Goal: Task Accomplishment & Management: Manage account settings

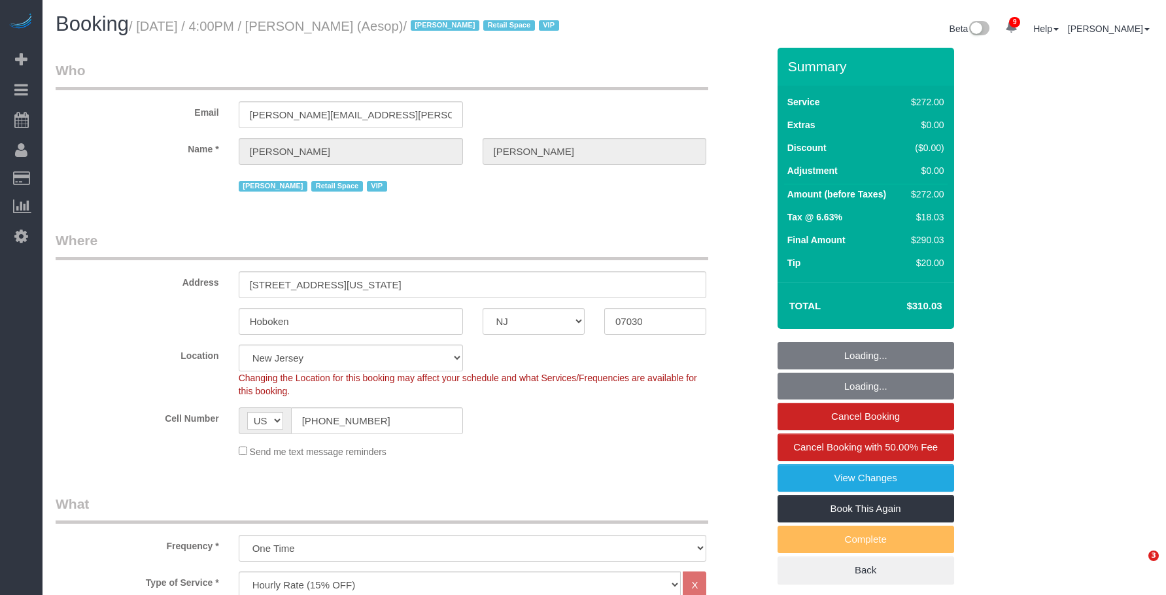
select select "NJ"
select select "2"
select select "120"
select select "number:89"
select select "number:90"
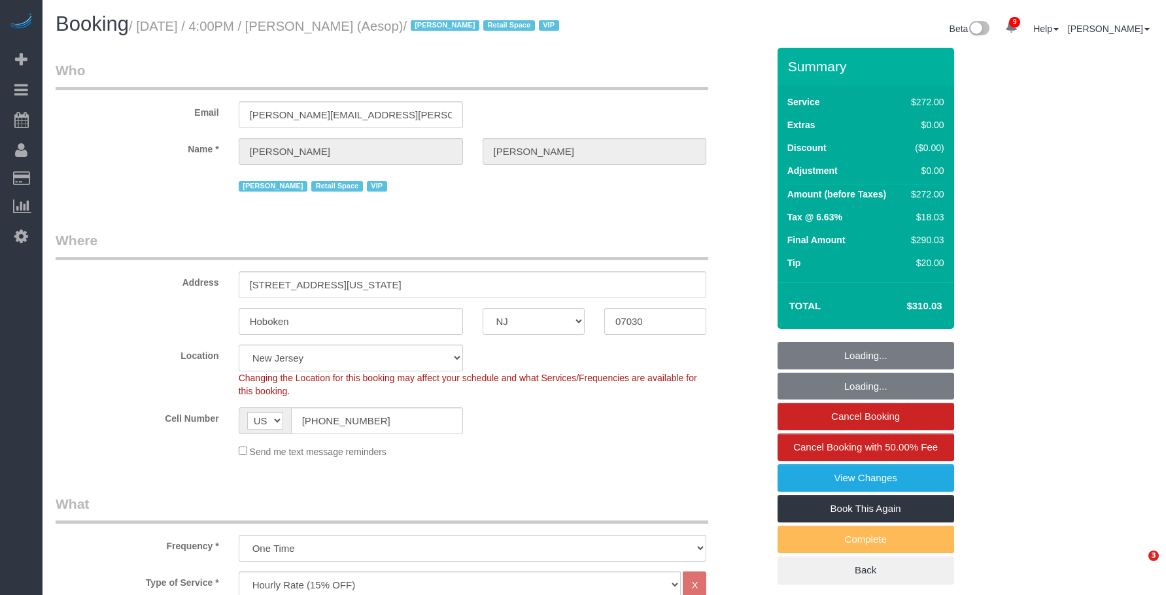
select select "number:15"
select select "number:5"
select select "spot1"
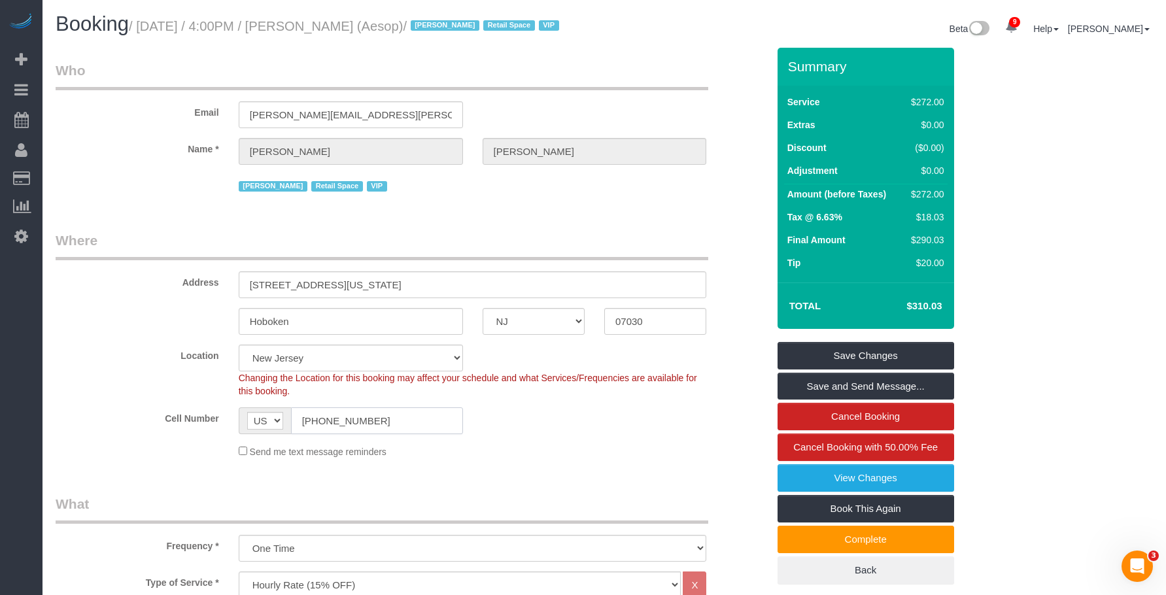
drag, startPoint x: 382, startPoint y: 424, endPoint x: 402, endPoint y: 460, distance: 41.9
click at [202, 419] on div "Cell Number AF AL DZ AD AO AI AQ AG AR AM AW AU AT AZ BS BH BD BB BY BE BZ BJ B…" at bounding box center [412, 420] width 732 height 27
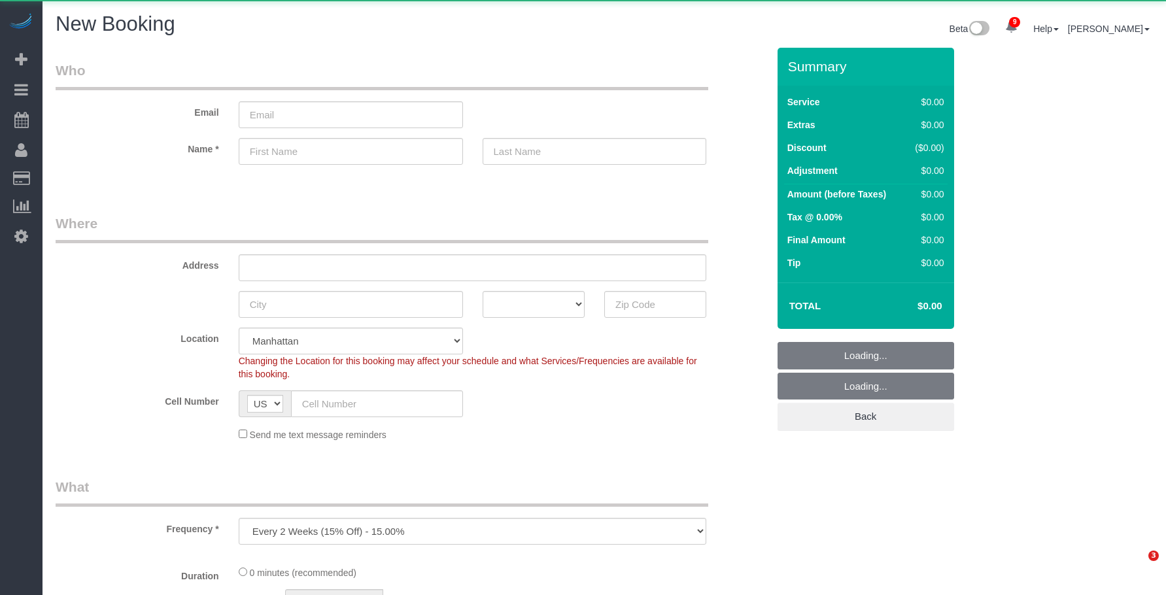
select select "number:89"
select select "number:90"
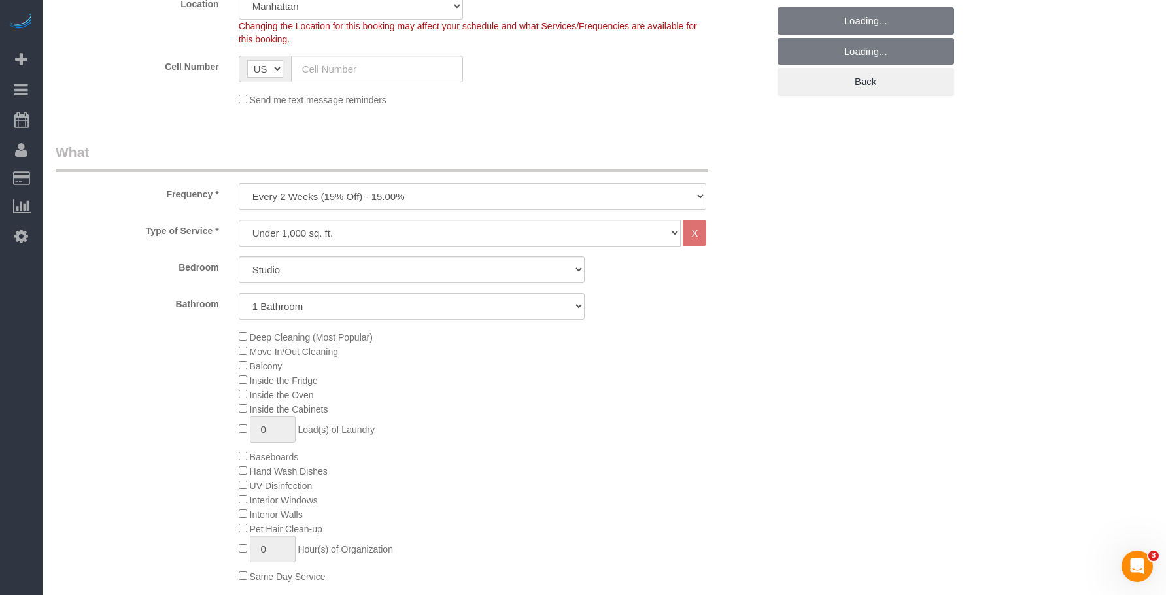
scroll to position [392, 0]
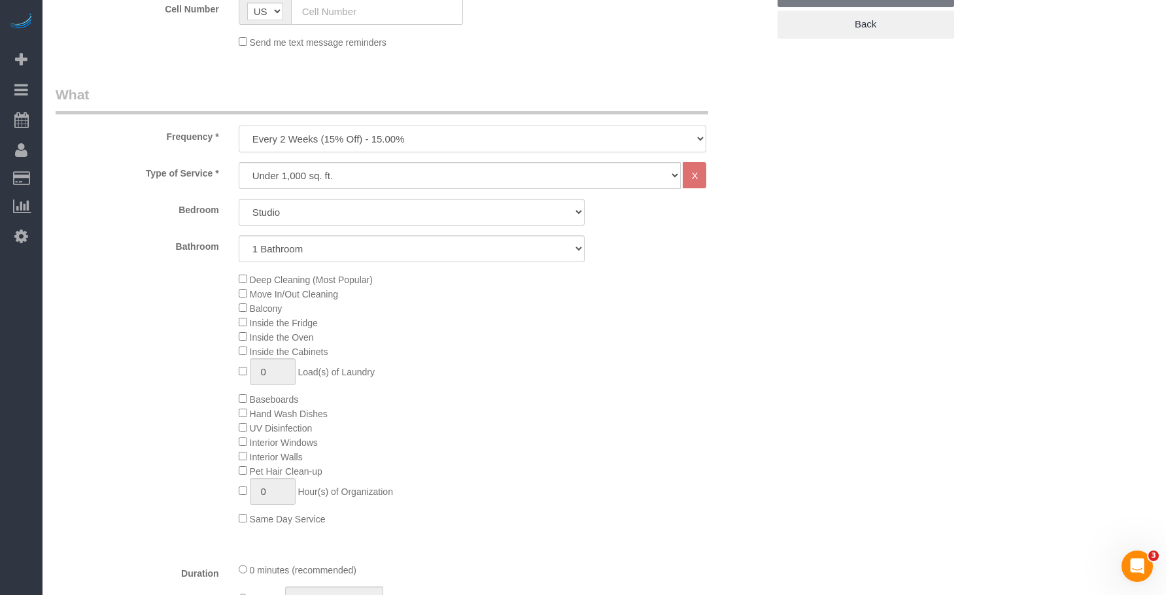
click at [417, 128] on select "One Time Weekly (20% Off) - 20.00% Every 2 Weeks (15% Off) - 15.00% Every 4 Wee…" at bounding box center [473, 139] width 468 height 27
select select "object:1656"
click at [239, 126] on select "One Time Weekly (20% Off) - 20.00% Every 2 Weeks (15% Off) - 15.00% Every 4 Wee…" at bounding box center [473, 139] width 468 height 27
click at [403, 214] on select "Studio 1 Bedroom 2 Bedrooms 3 Bedrooms" at bounding box center [412, 212] width 346 height 27
select select "2"
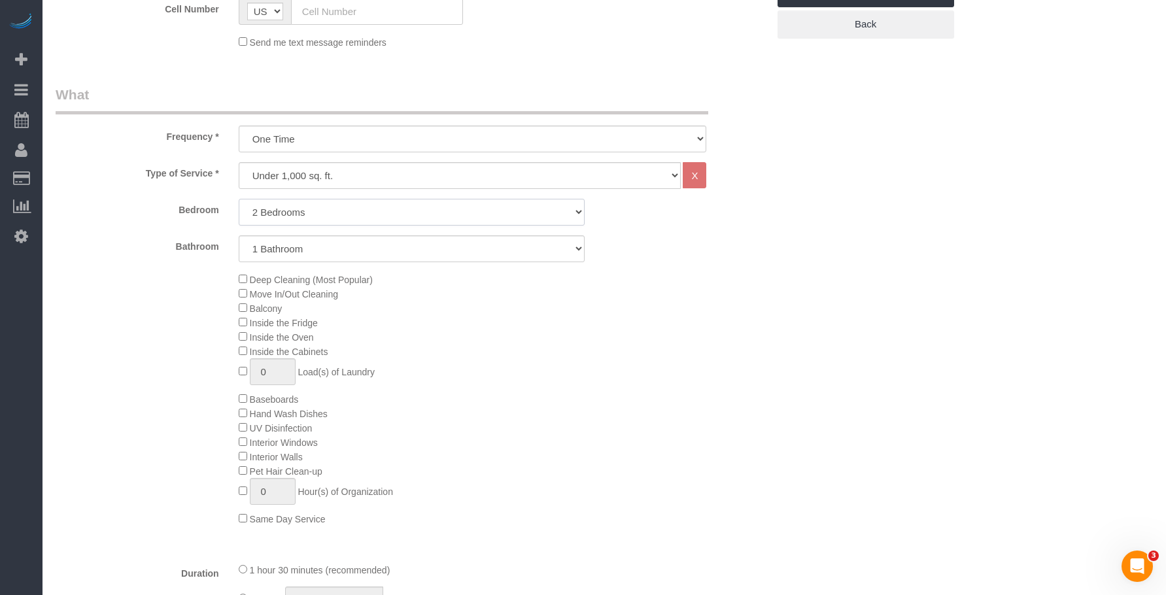
click at [239, 199] on select "Studio 1 Bedroom 2 Bedrooms 3 Bedrooms" at bounding box center [412, 212] width 346 height 27
click at [393, 250] on select "1 Bathroom 2 Bathrooms" at bounding box center [412, 248] width 346 height 27
select select "2"
click at [239, 235] on select "1 Bathroom 2 Bathrooms" at bounding box center [412, 248] width 346 height 27
drag, startPoint x: 421, startPoint y: 205, endPoint x: 413, endPoint y: 218, distance: 14.7
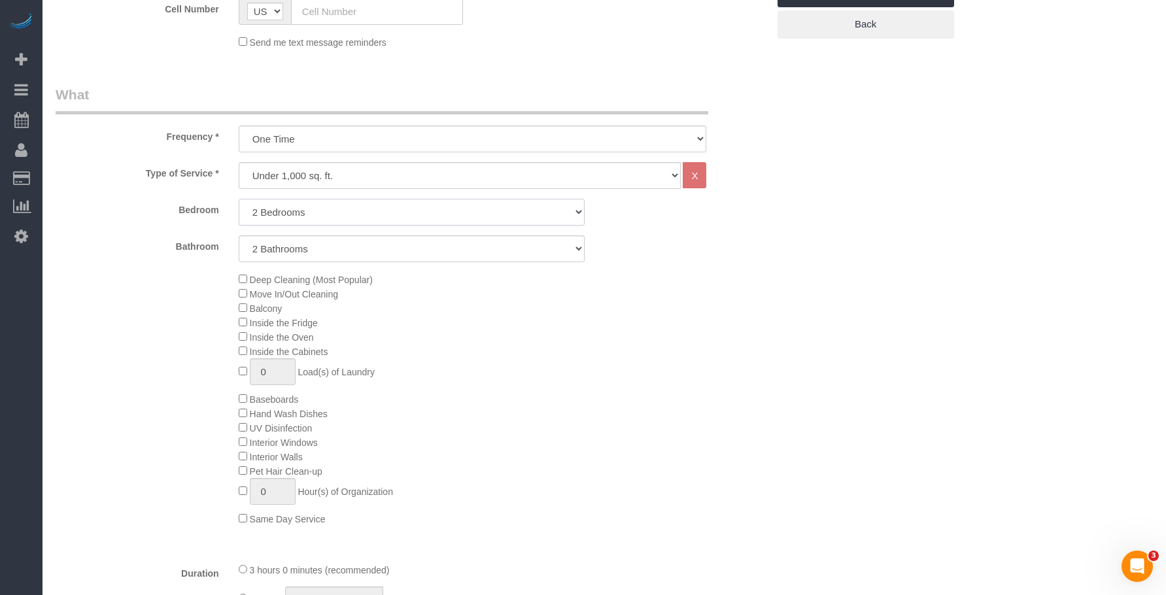
click at [421, 205] on select "Studio 1 Bedroom 2 Bedrooms 3 Bedrooms" at bounding box center [412, 212] width 346 height 27
select select "3"
click at [239, 199] on select "Studio 1 Bedroom 2 Bedrooms 3 Bedrooms" at bounding box center [412, 212] width 346 height 27
click at [695, 344] on div "Deep Cleaning (Most Popular) Move In/Out Cleaning Balcony Inside the Fridge Ins…" at bounding box center [503, 399] width 549 height 254
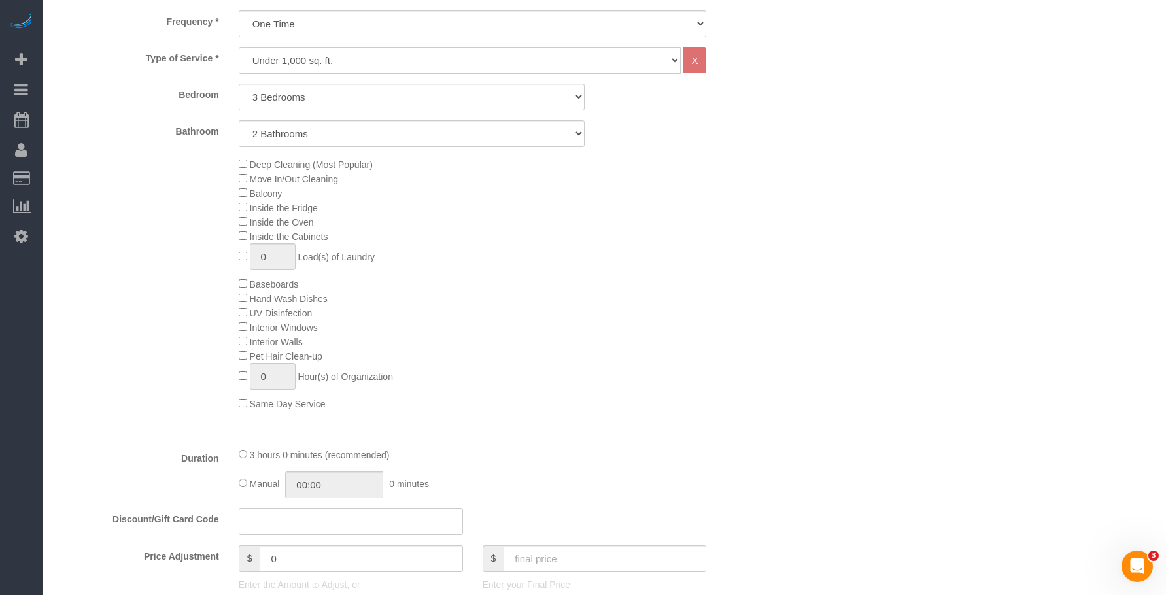
scroll to position [523, 0]
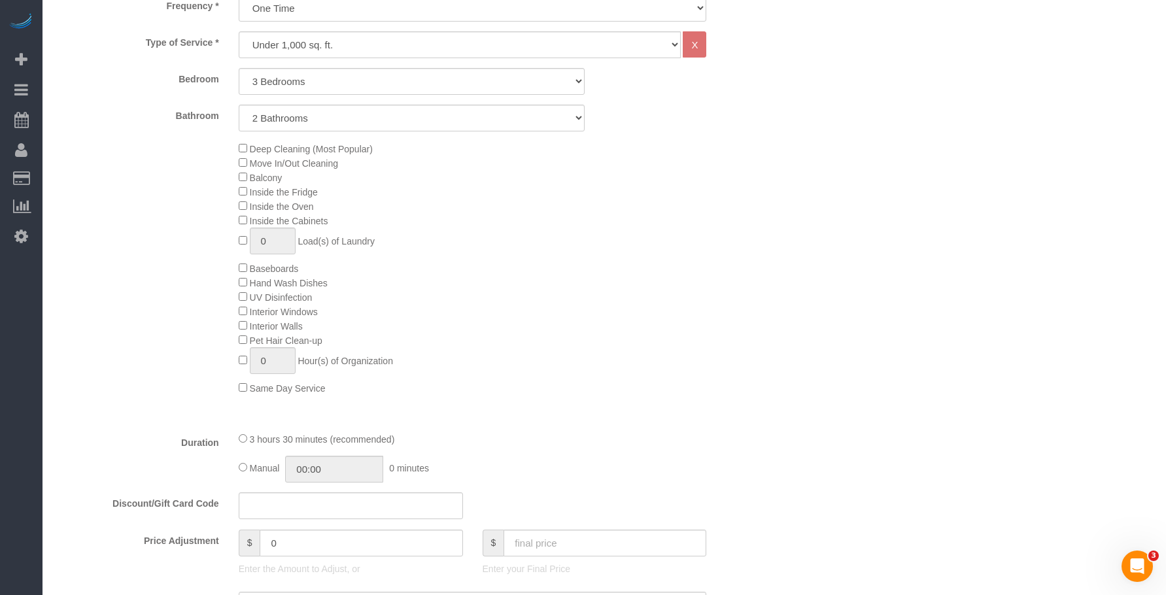
click at [494, 267] on div "Deep Cleaning (Most Popular) Move In/Out Cleaning Balcony Inside the Fridge Ins…" at bounding box center [503, 268] width 549 height 254
click at [485, 264] on div "Deep Cleaning (Most Popular) Move In/Out Cleaning Balcony Inside the Fridge Ins…" at bounding box center [503, 268] width 549 height 254
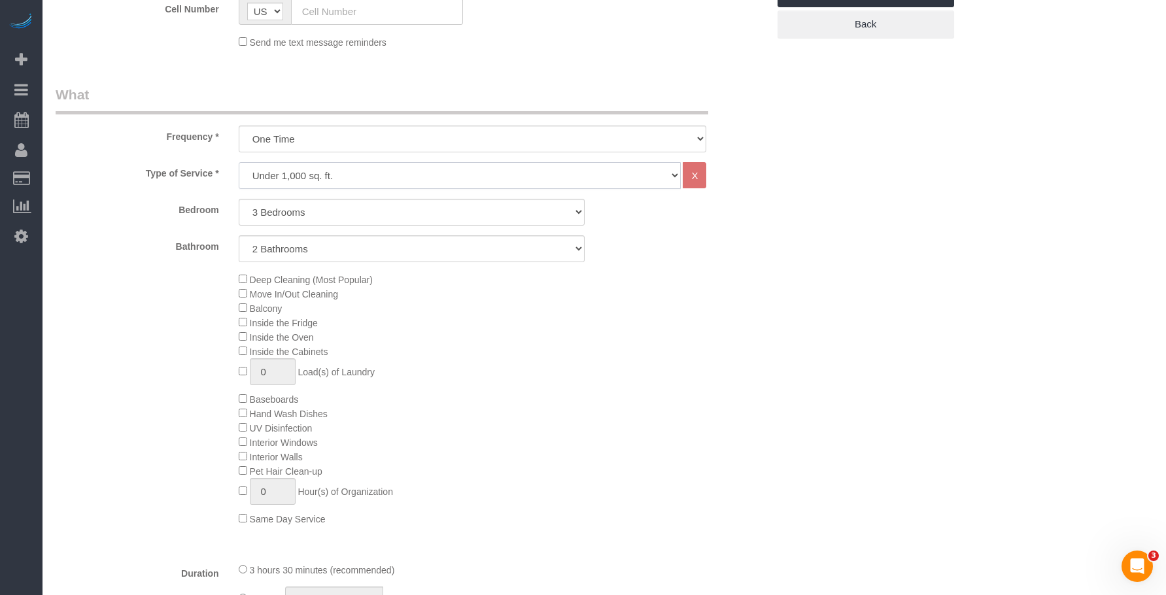
click at [329, 176] on select "Under 1,000 sq. ft. 1,001 - 1,500 sq. ft. 1,500+ sq. ft. Custom Cleaning Office…" at bounding box center [460, 175] width 443 height 27
select select "308"
click at [239, 162] on select "Under 1,000 sq. ft. 1,001 - 1,500 sq. ft. 1,500+ sq. ft. Custom Cleaning Office…" at bounding box center [460, 175] width 443 height 27
select select "1"
select select "120"
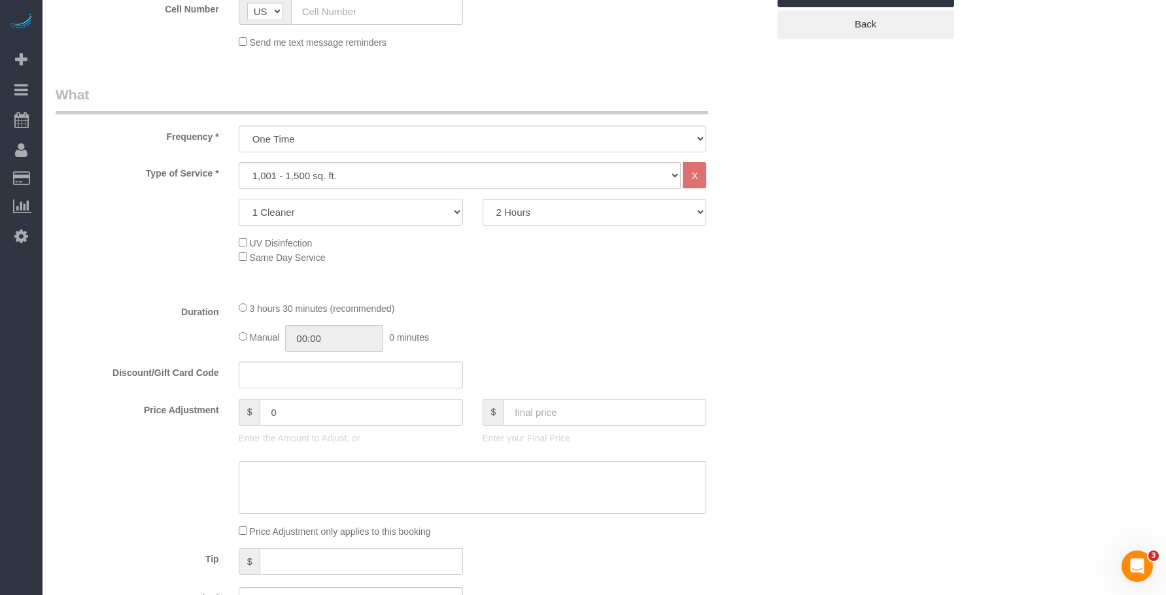
drag, startPoint x: 384, startPoint y: 212, endPoint x: 379, endPoint y: 222, distance: 10.8
click at [384, 212] on select "1 Cleaner 2 Cleaners 3 Cleaners 4 Cleaners 5 Cleaners" at bounding box center [351, 212] width 224 height 27
select select "2"
click at [239, 199] on select "1 Cleaner 2 Cleaners 3 Cleaners 4 Cleaners 5 Cleaners" at bounding box center [351, 212] width 224 height 27
click at [612, 211] on select "2 Hours 2.5 Hours 3 Hours 3.5 Hours 4 Hours 4.5 Hours 5 Hours 5.5 Hours 6 Hours…" at bounding box center [595, 212] width 224 height 27
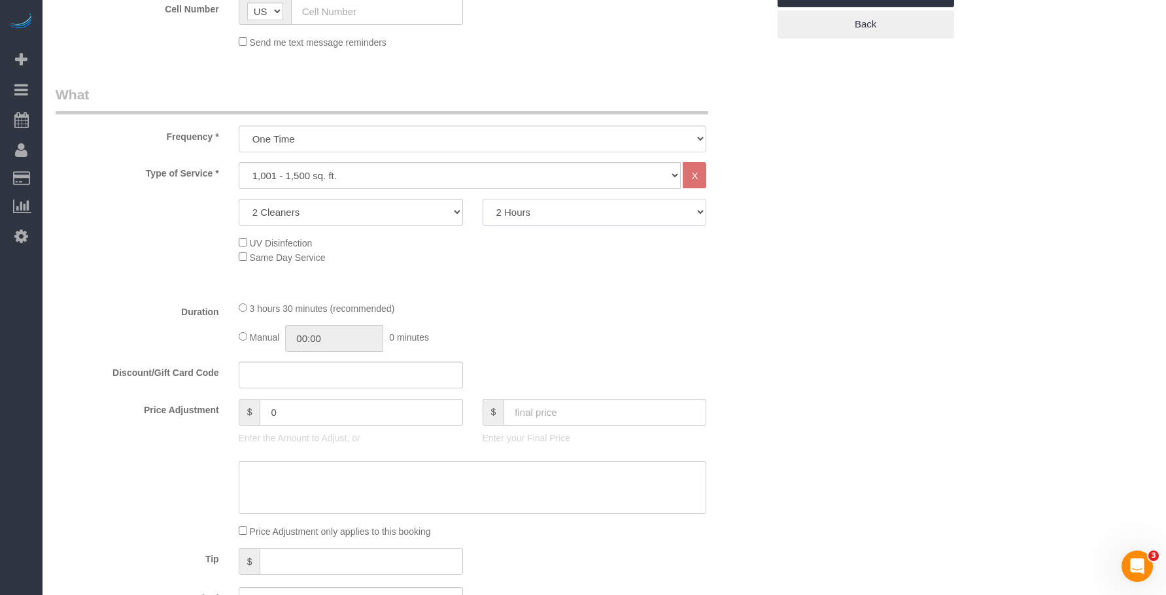
select select "240"
click at [483, 199] on select "2 Hours 2.5 Hours 3 Hours 3.5 Hours 4 Hours 4.5 Hours 5 Hours 5.5 Hours 6 Hours…" at bounding box center [595, 212] width 224 height 27
click at [885, 271] on div "Who Email Name * Where Address AK AL AR AZ CA CO CT DC DE FL GA HI IA ID IL IN …" at bounding box center [604, 585] width 1097 height 1860
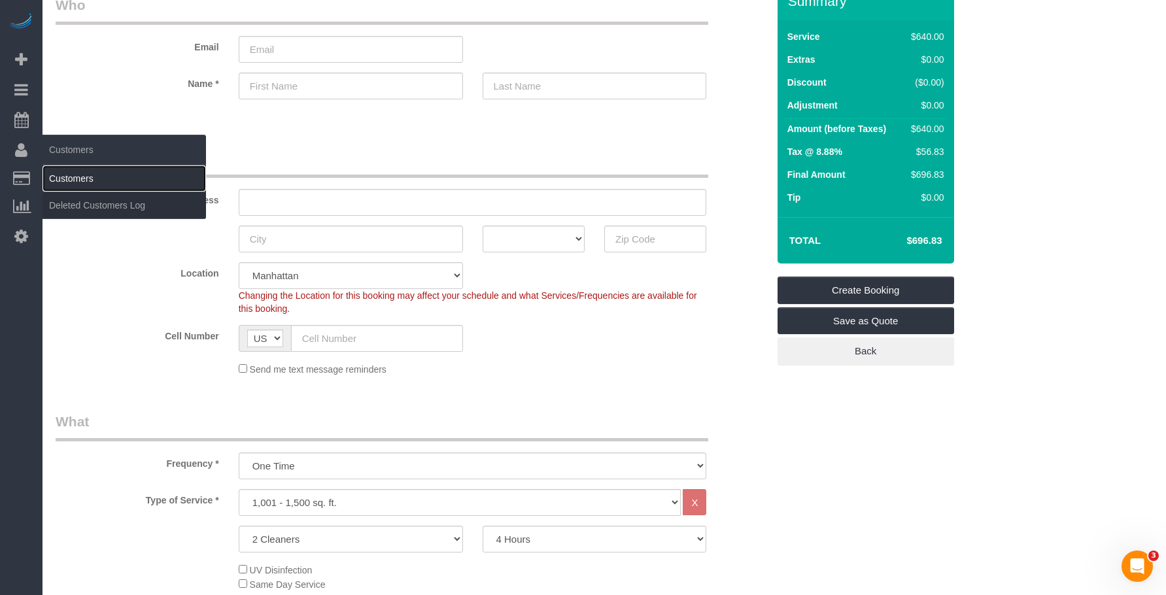
click at [66, 176] on link "Customers" at bounding box center [124, 178] width 163 height 26
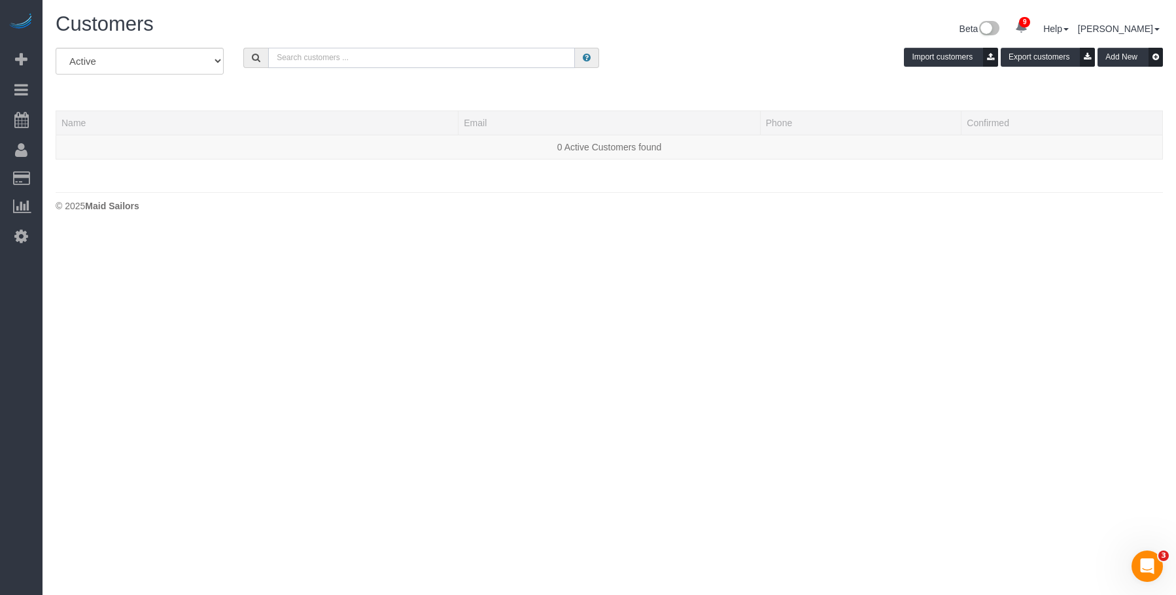
click at [372, 55] on input "text" at bounding box center [421, 58] width 307 height 20
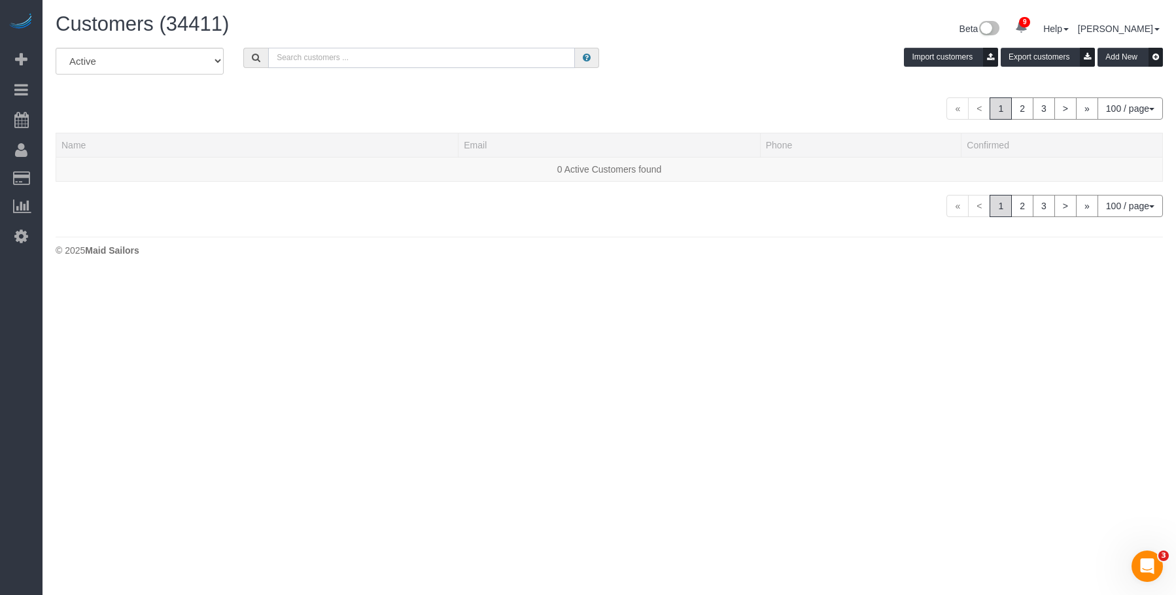
paste input "Maren Orrell"
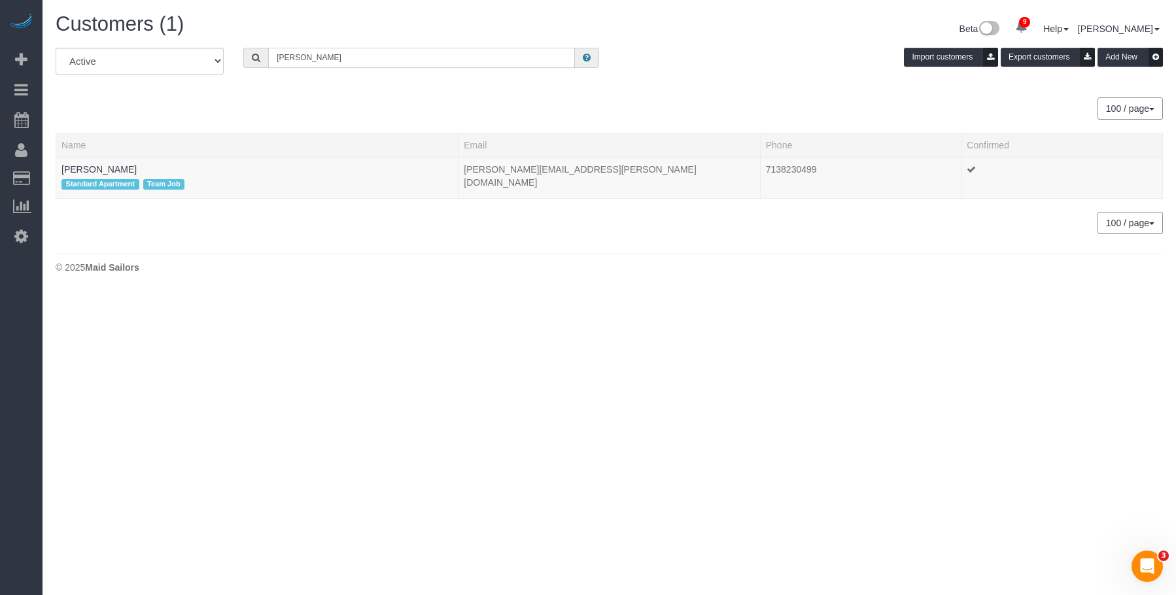
type input "Maren Orrell"
drag, startPoint x: 145, startPoint y: 171, endPoint x: 307, endPoint y: 180, distance: 162.4
click at [104, 165] on link "Maren Orrell" at bounding box center [98, 169] width 75 height 10
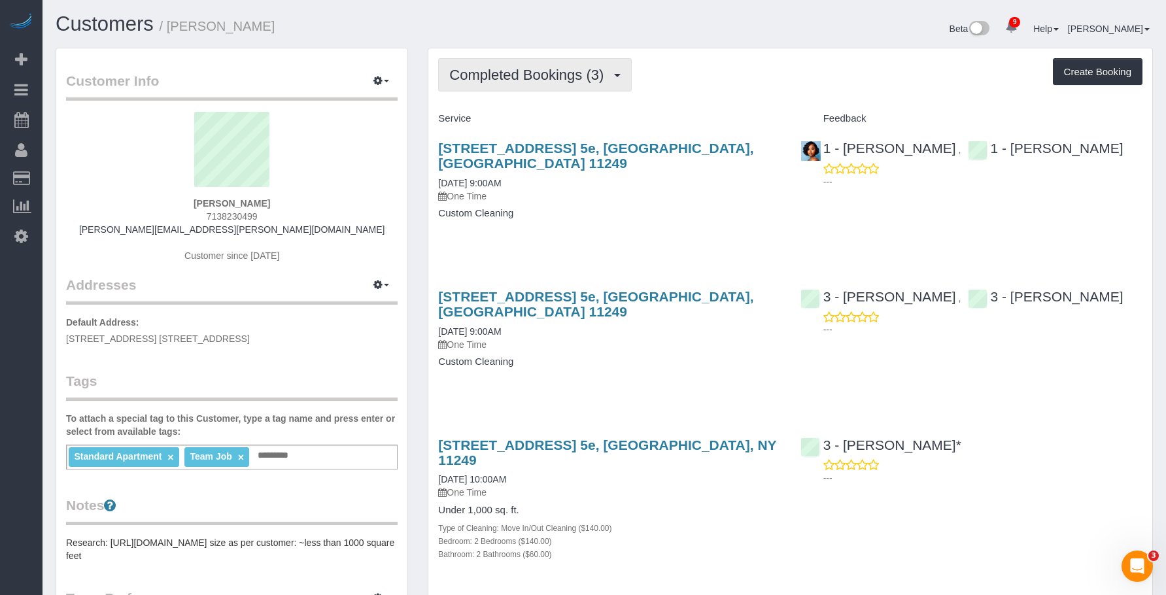
drag, startPoint x: 566, startPoint y: 69, endPoint x: 543, endPoint y: 128, distance: 63.5
click at [565, 69] on span "Completed Bookings (3)" at bounding box center [529, 75] width 161 height 16
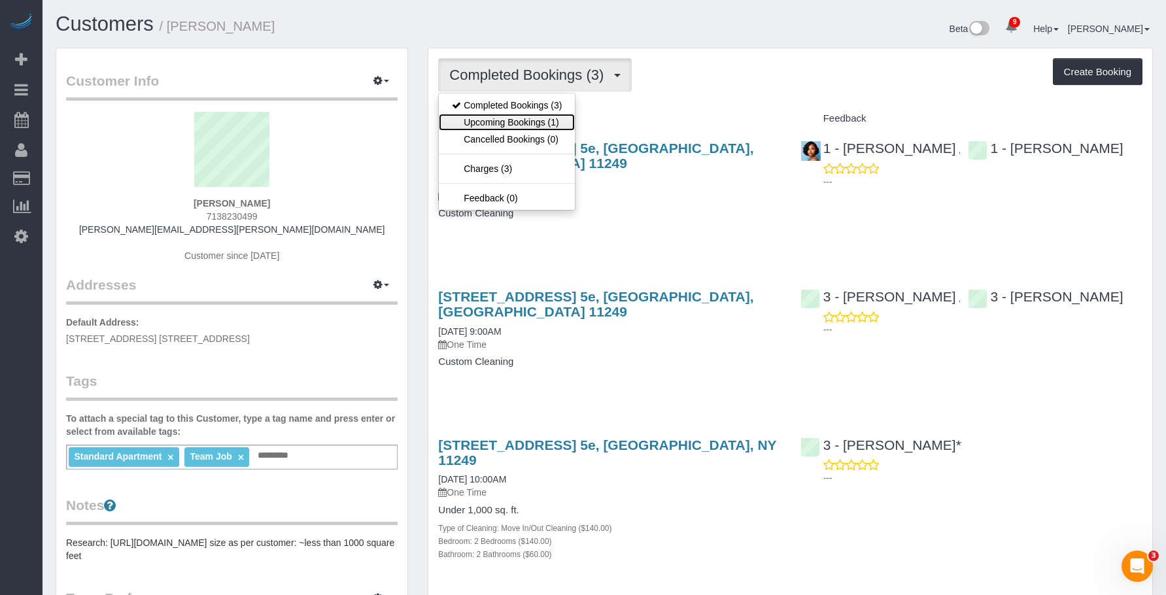
click at [545, 120] on link "Upcoming Bookings (1)" at bounding box center [507, 122] width 136 height 17
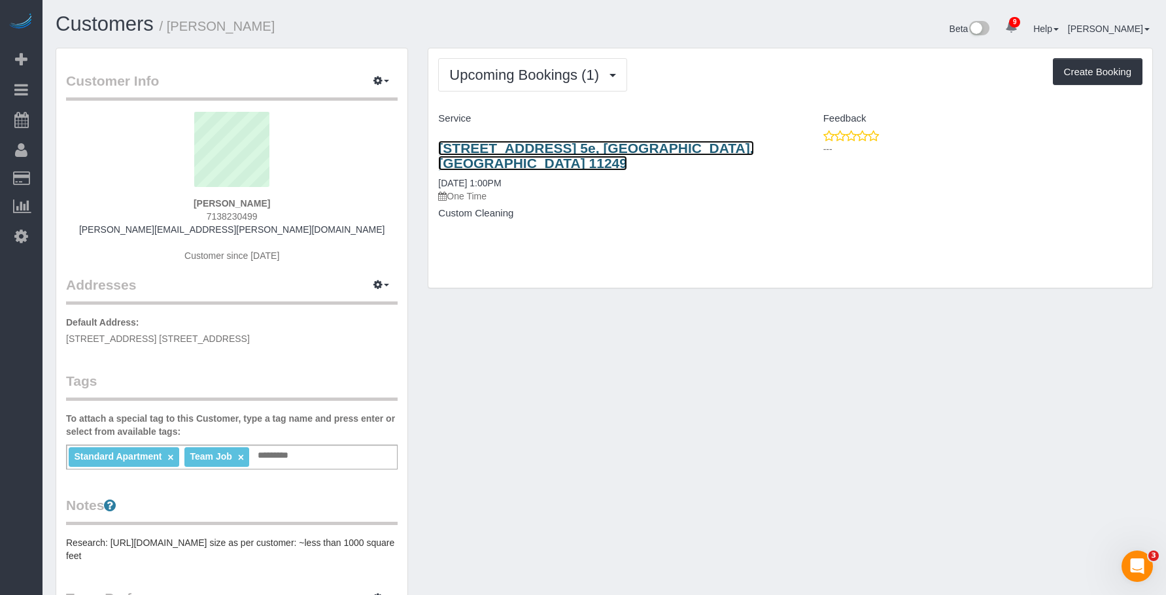
click at [681, 145] on link "90 North 5th Street, Apt. 5e, Brooklyn, NY 11249" at bounding box center [595, 156] width 315 height 30
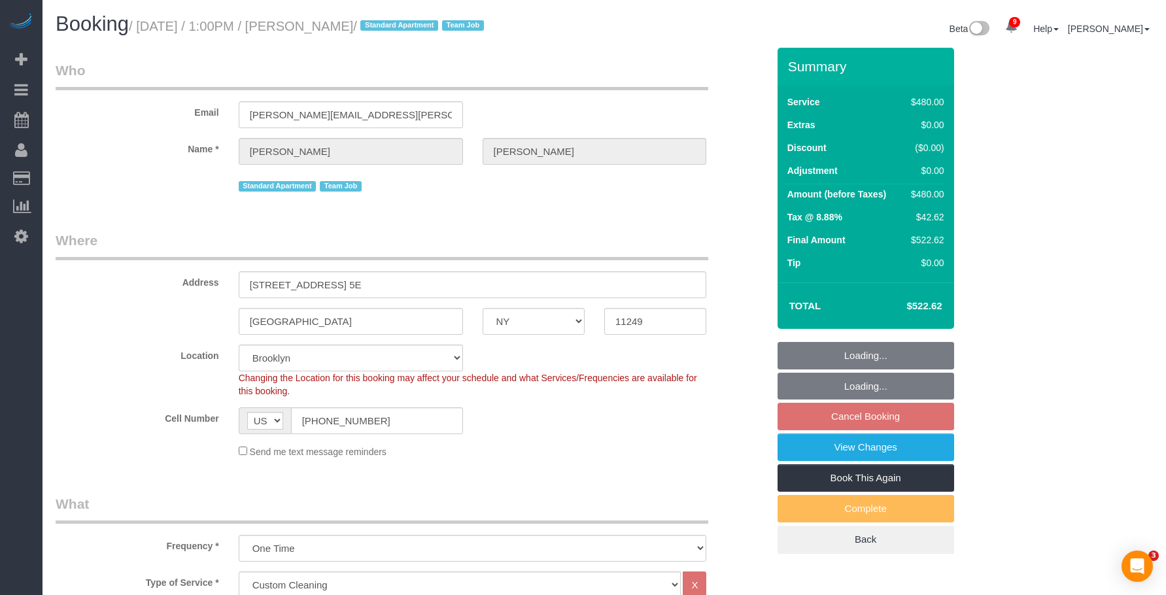
select select "NY"
select select "2"
select select "180"
select select "string:stripe-pm_1PK3kH4VGloSiKo7s3UYEN32"
select select "spot6"
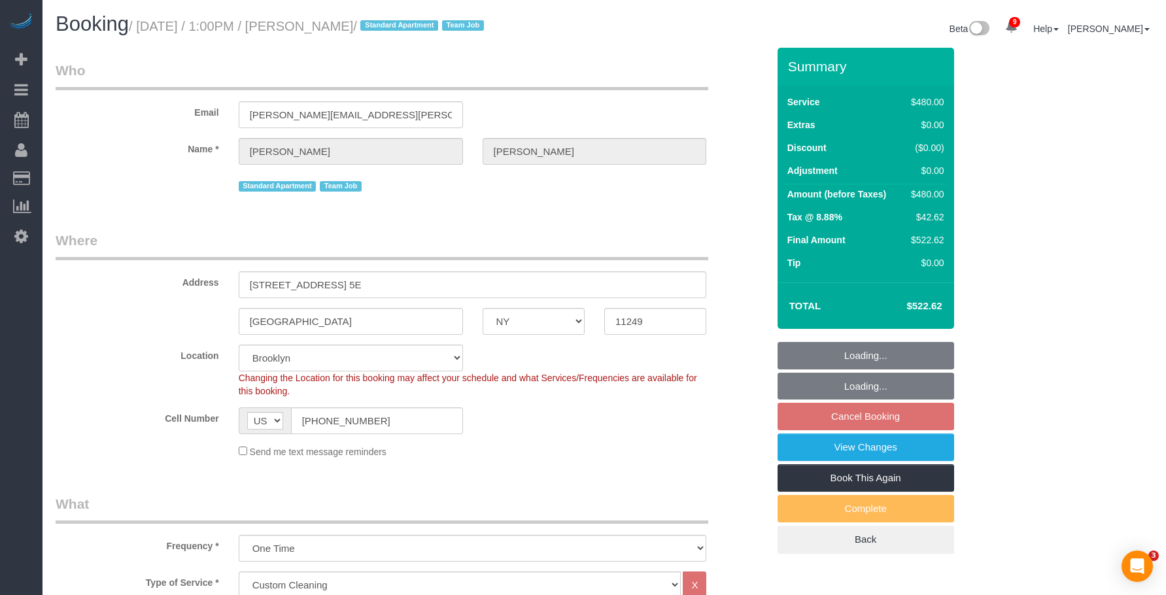
select select "number:89"
select select "number:90"
select select "number:15"
select select "number:7"
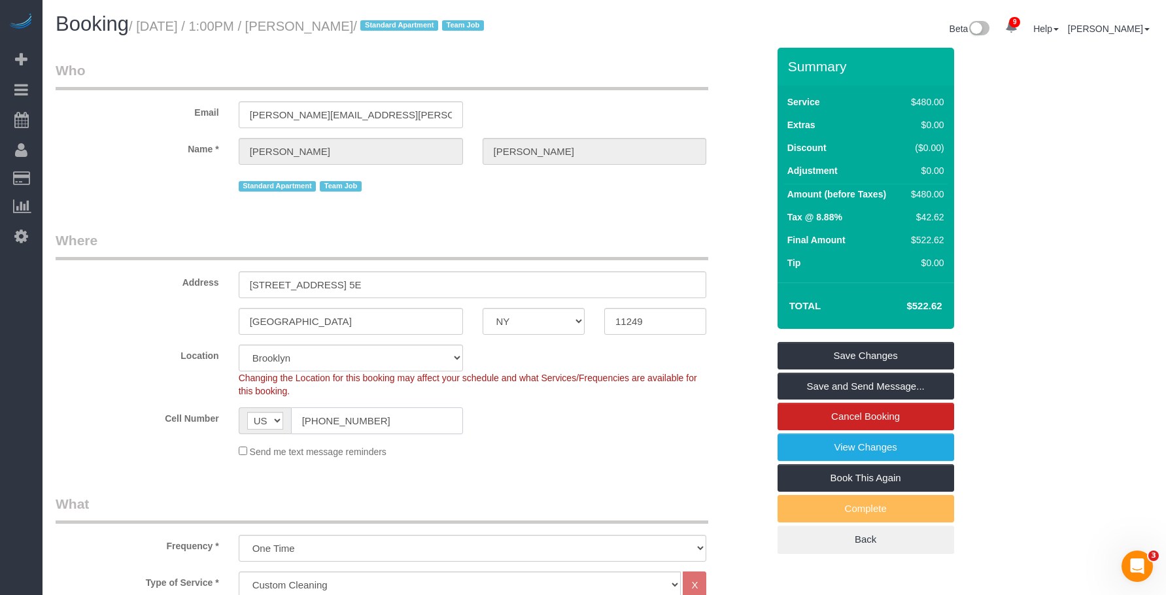
drag, startPoint x: 379, startPoint y: 428, endPoint x: 241, endPoint y: 412, distance: 138.2
click at [241, 420] on div "AF AL DZ AD AO AI AQ AG AR AM AW AU AT AZ BS BH BD BB BY BE BZ BJ BM BT BO BA B…" at bounding box center [351, 420] width 224 height 27
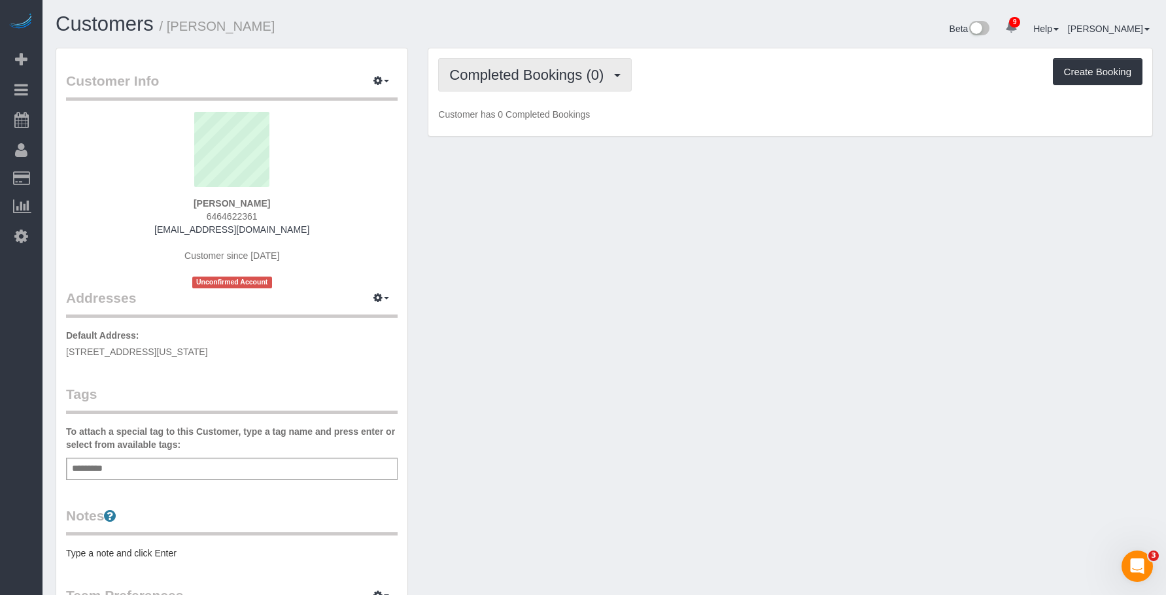
drag, startPoint x: 500, startPoint y: 77, endPoint x: 490, endPoint y: 109, distance: 33.5
click at [500, 78] on span "Completed Bookings (0)" at bounding box center [529, 75] width 161 height 16
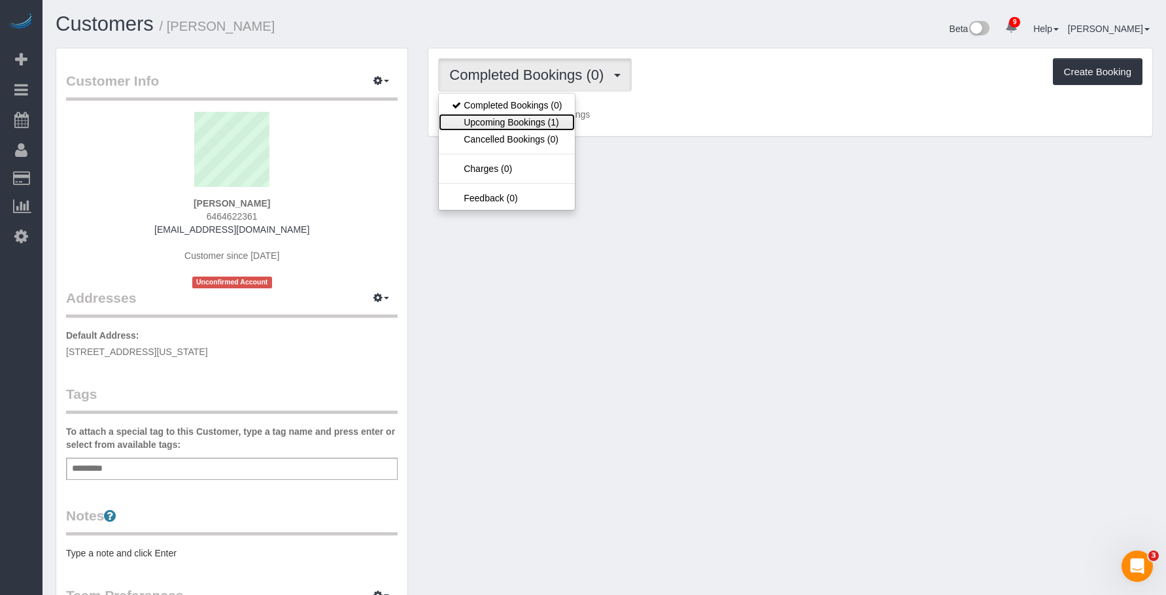
click at [522, 120] on link "Upcoming Bookings (1)" at bounding box center [507, 122] width 136 height 17
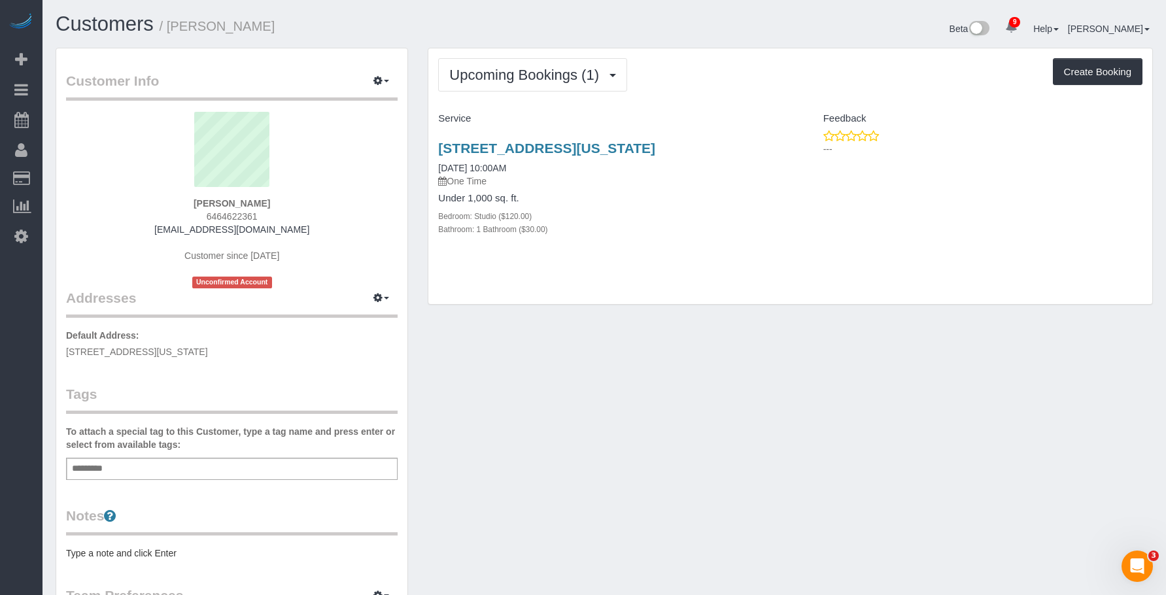
drag, startPoint x: 415, startPoint y: 143, endPoint x: 747, endPoint y: 154, distance: 331.7
click at [747, 154] on div "Customer Info Edit Contact Info Send Message Email Preferences Special Sales Ta…" at bounding box center [604, 486] width 1117 height 876
click at [754, 95] on div "Upcoming Bookings (1) Completed Bookings (0) Upcoming Bookings (1) Cancelled Bo…" at bounding box center [790, 176] width 724 height 256
drag, startPoint x: 432, startPoint y: 145, endPoint x: 722, endPoint y: 146, distance: 290.3
click at [722, 146] on div "8 West 75th Street, 2b, New York, NY 10023 08/16/2025 10:00AM One Time Under 1,…" at bounding box center [609, 195] width 362 height 132
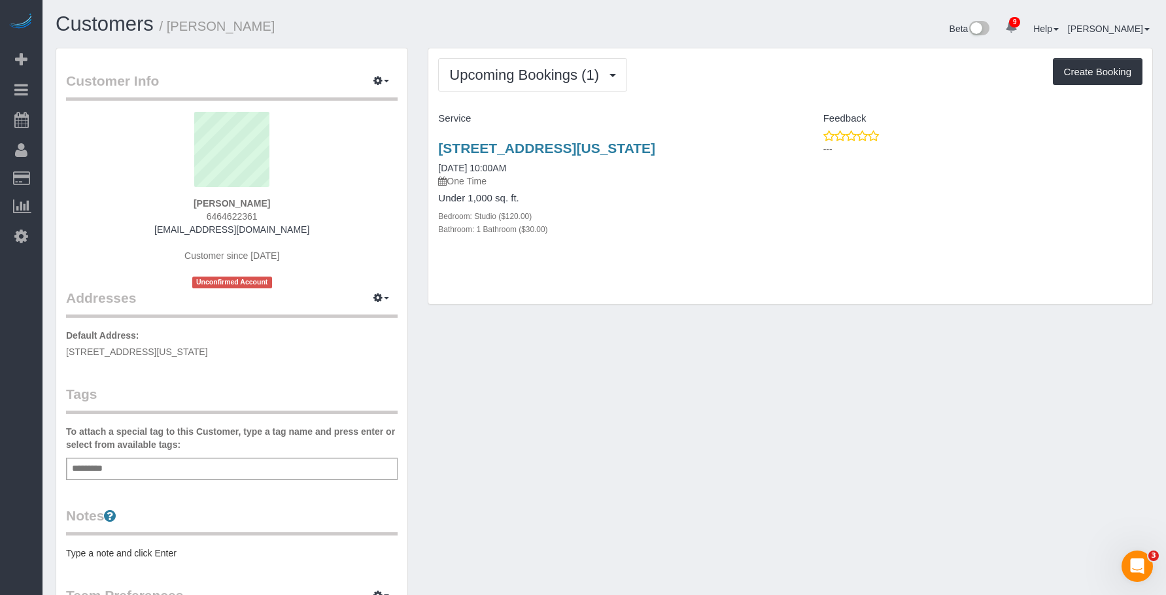
copy link "8 West 75th Street, 2b, New York, NY 10023"
click at [206, 468] on div "Add a tag" at bounding box center [232, 469] width 332 height 22
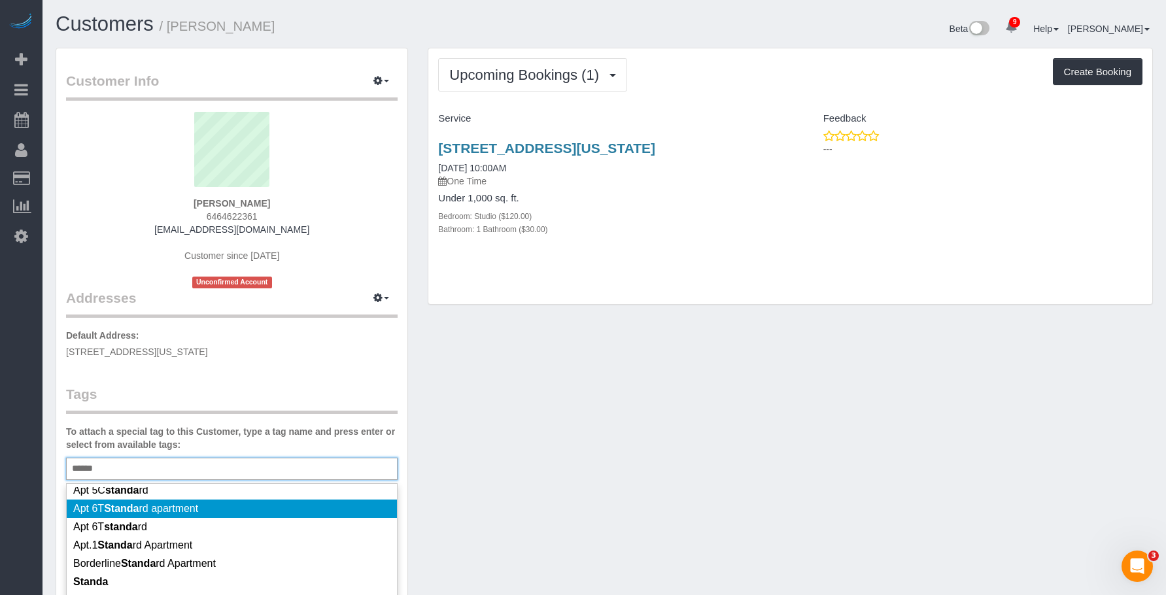
scroll to position [65, 0]
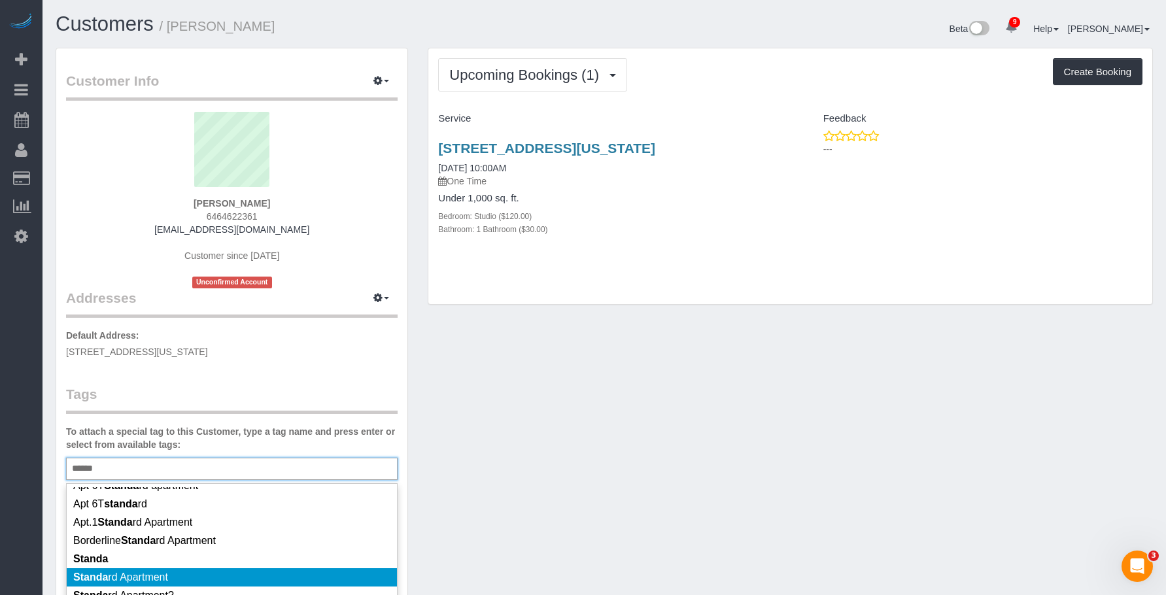
type input "******"
click at [177, 572] on li "Standa rd Apartment" at bounding box center [232, 577] width 330 height 18
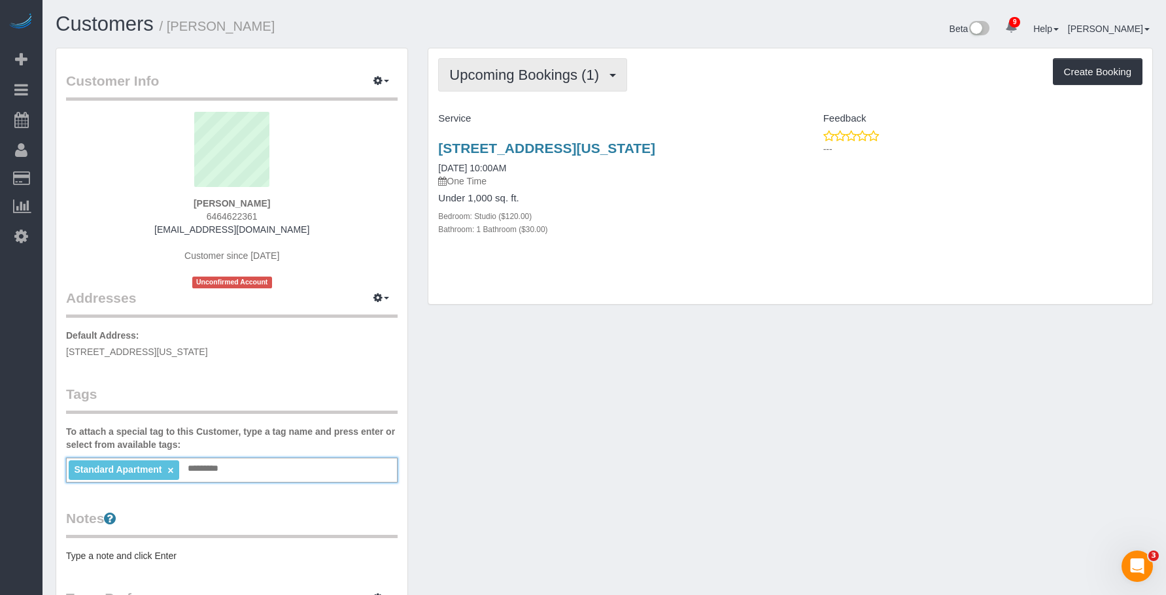
click at [487, 77] on span "Upcoming Bookings (1)" at bounding box center [527, 75] width 156 height 16
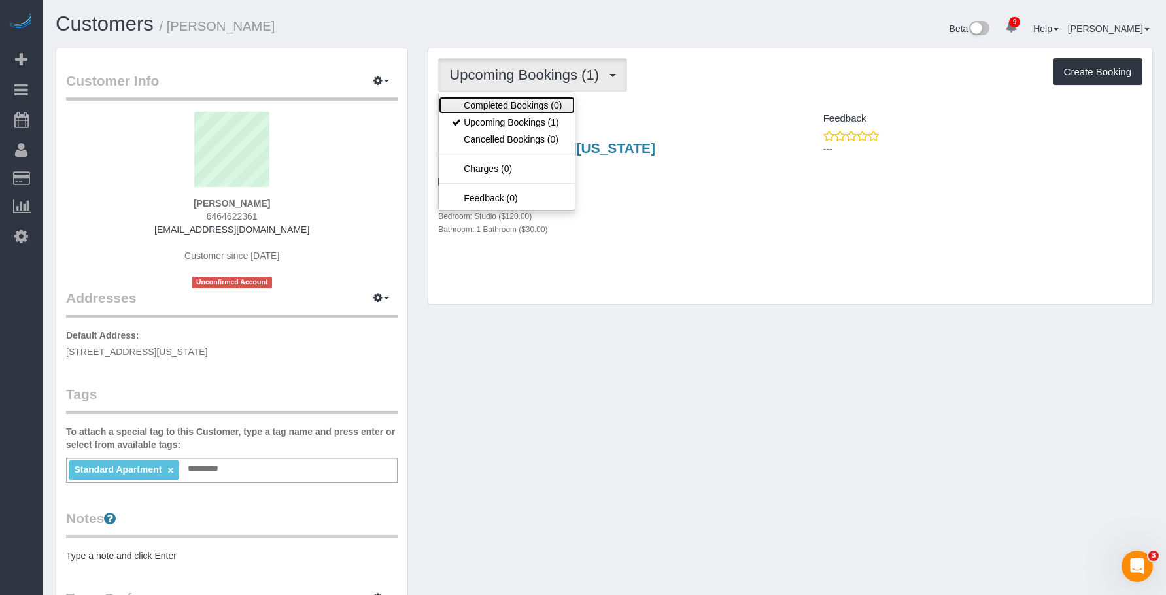
click at [475, 105] on link "Completed Bookings (0)" at bounding box center [507, 105] width 136 height 17
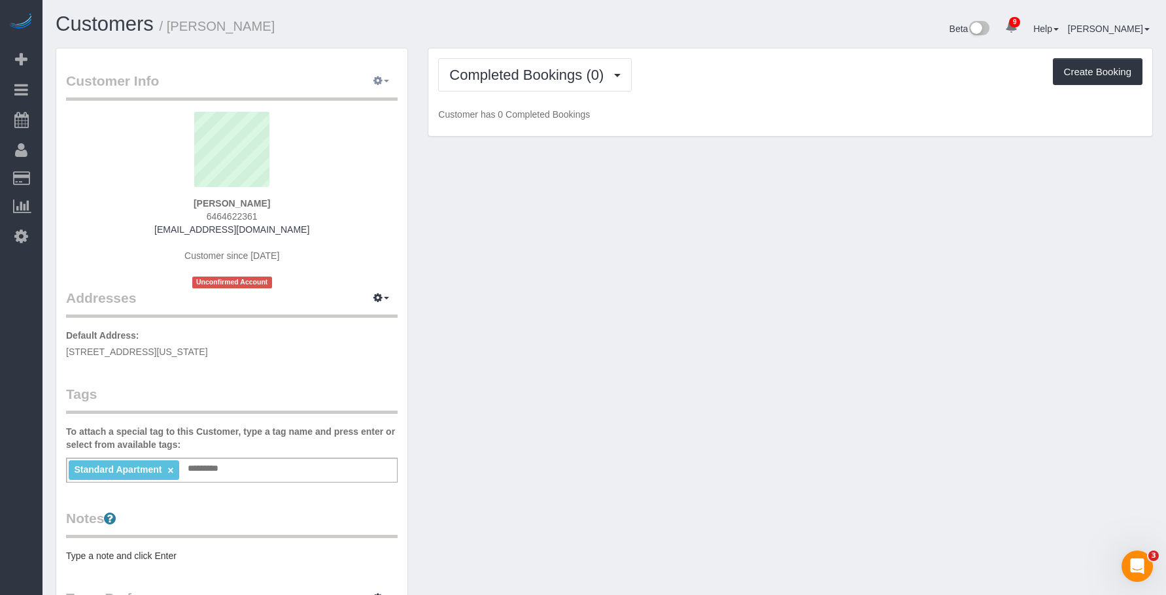
drag, startPoint x: 384, startPoint y: 73, endPoint x: 354, endPoint y: 97, distance: 39.0
click at [384, 73] on button "button" at bounding box center [381, 81] width 33 height 20
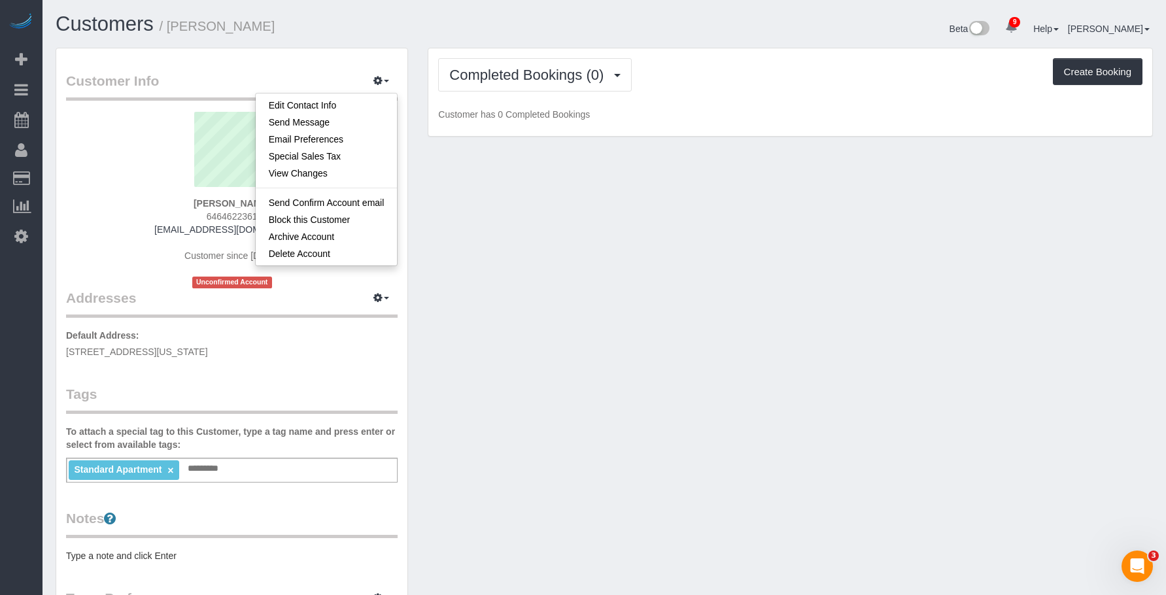
drag, startPoint x: 179, startPoint y: 31, endPoint x: 313, endPoint y: 20, distance: 133.9
click at [303, 22] on h1 "Customers / Cara Gilbert" at bounding box center [325, 24] width 539 height 22
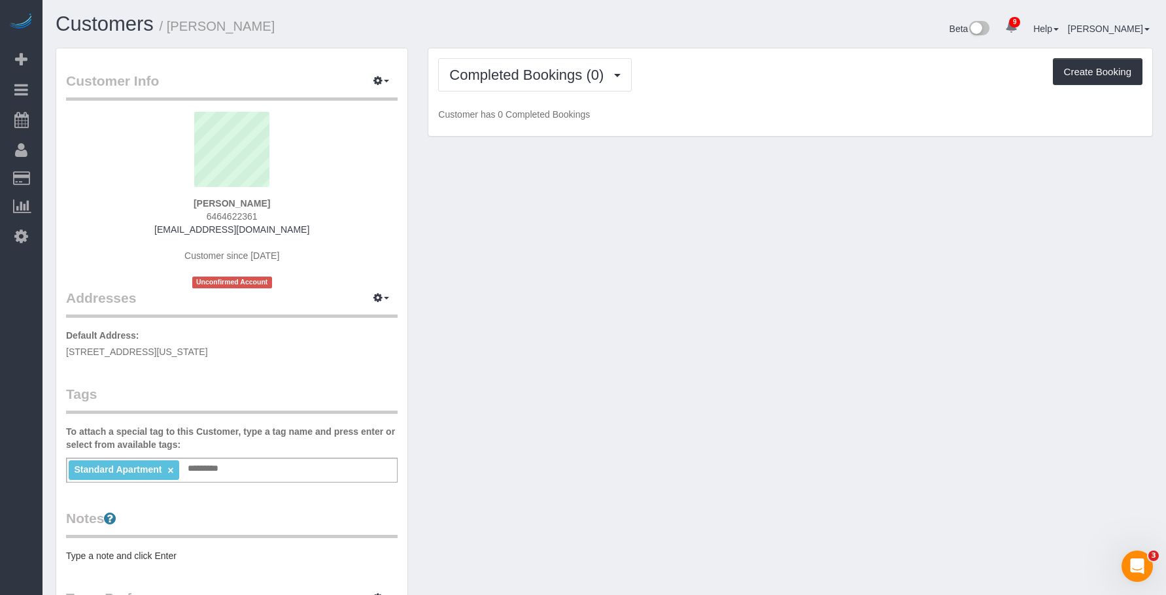
copy small "Cara Gilbert"
click at [374, 78] on icon "button" at bounding box center [377, 81] width 9 height 8
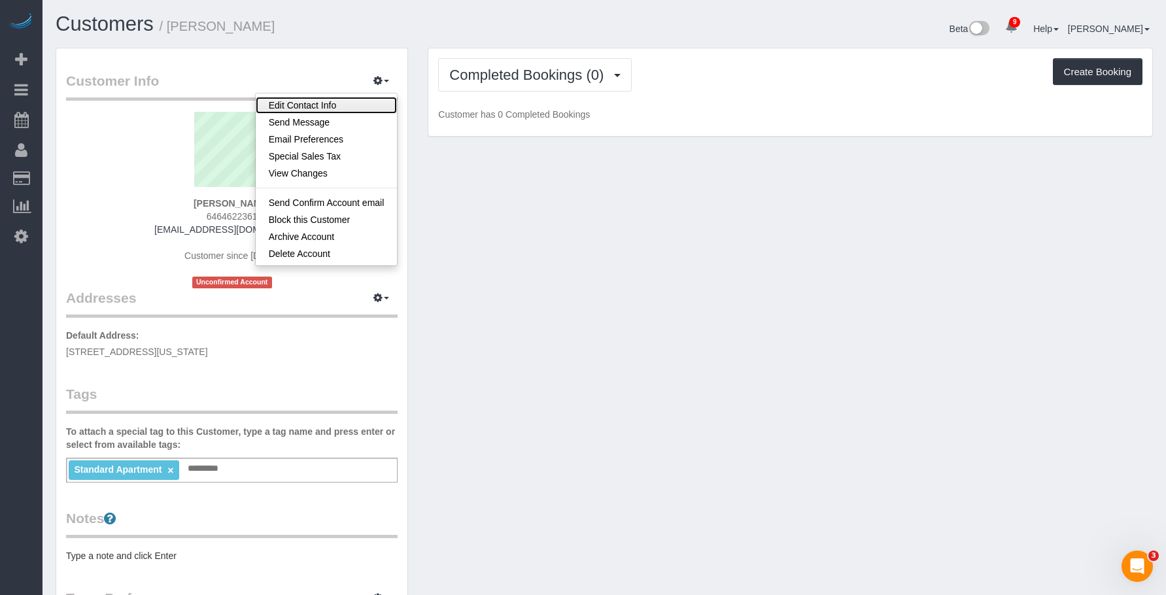
click at [337, 105] on link "Edit Contact Info" at bounding box center [327, 105] width 142 height 17
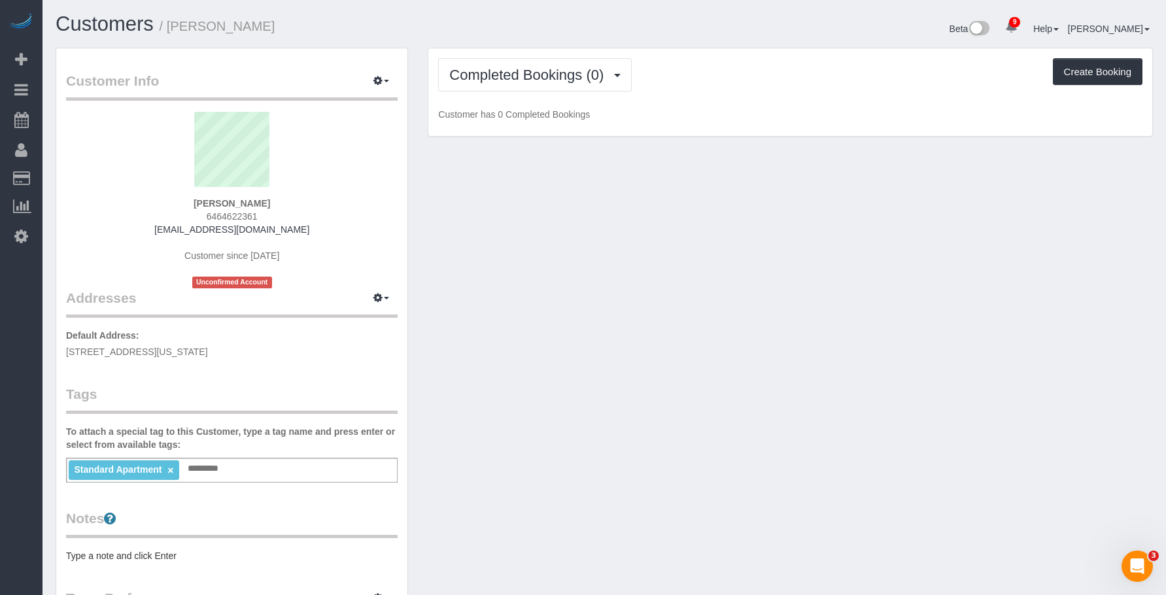
select select "NY"
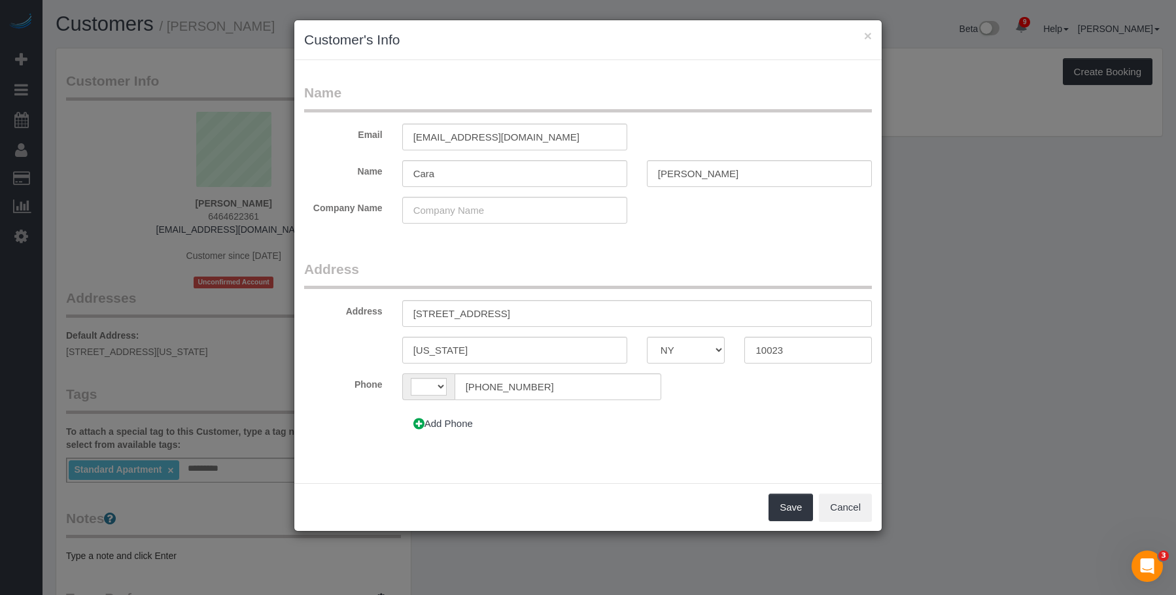
select select "string:US"
click at [426, 313] on input "8 west 75th street, 2B" at bounding box center [637, 313] width 470 height 27
type input "8 West 75th Street, Apt. 2B"
click at [799, 515] on button "Save" at bounding box center [790, 507] width 44 height 27
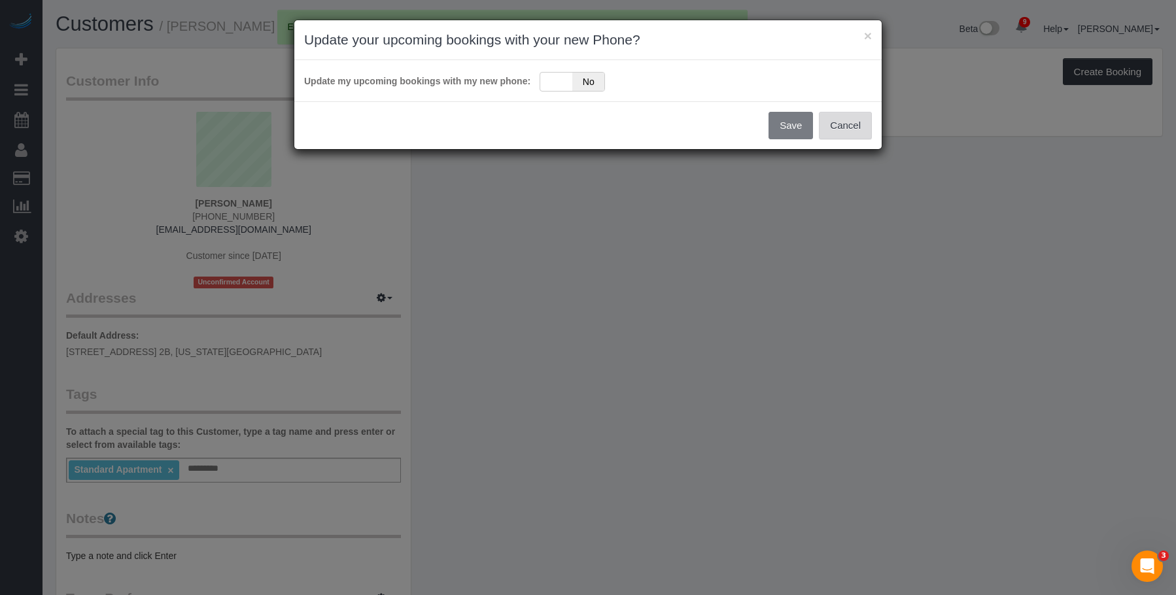
click at [840, 126] on button "Cancel" at bounding box center [845, 125] width 53 height 27
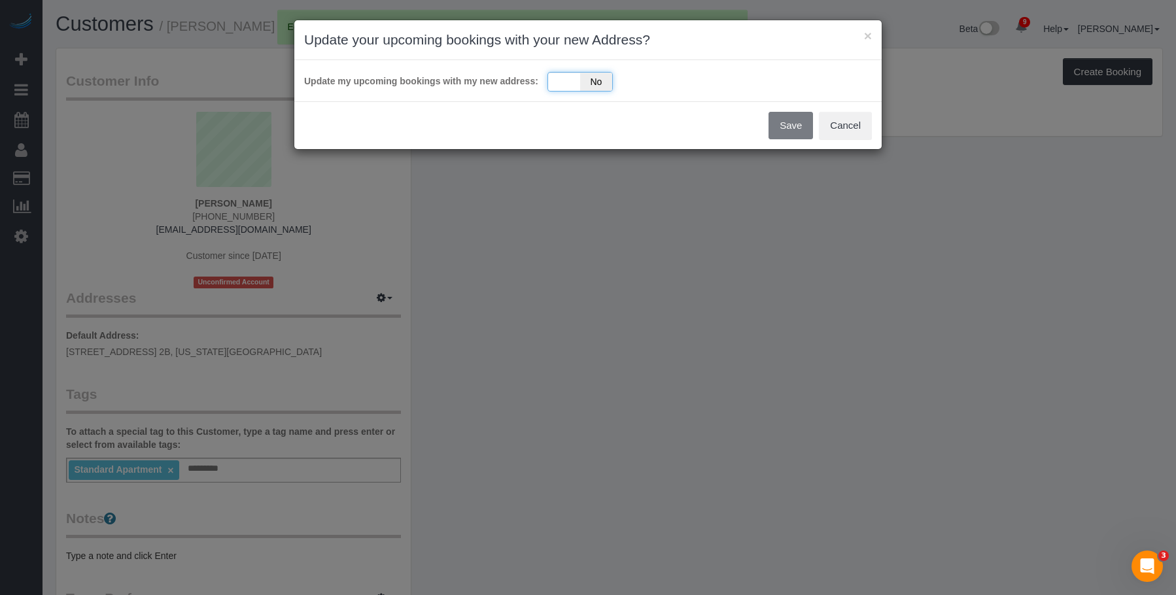
click at [554, 82] on div "Yes No" at bounding box center [579, 82] width 65 height 20
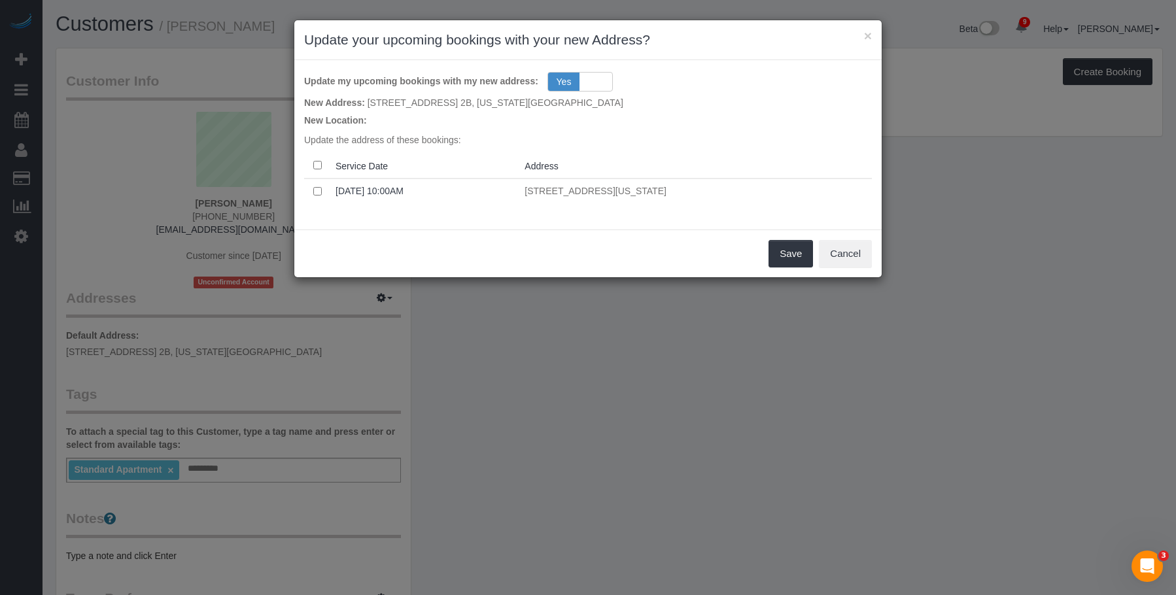
drag, startPoint x: 592, startPoint y: 247, endPoint x: 700, endPoint y: 256, distance: 108.3
click at [593, 247] on div "Save Cancel" at bounding box center [587, 254] width 587 height 48
click at [788, 248] on button "Save" at bounding box center [790, 253] width 44 height 27
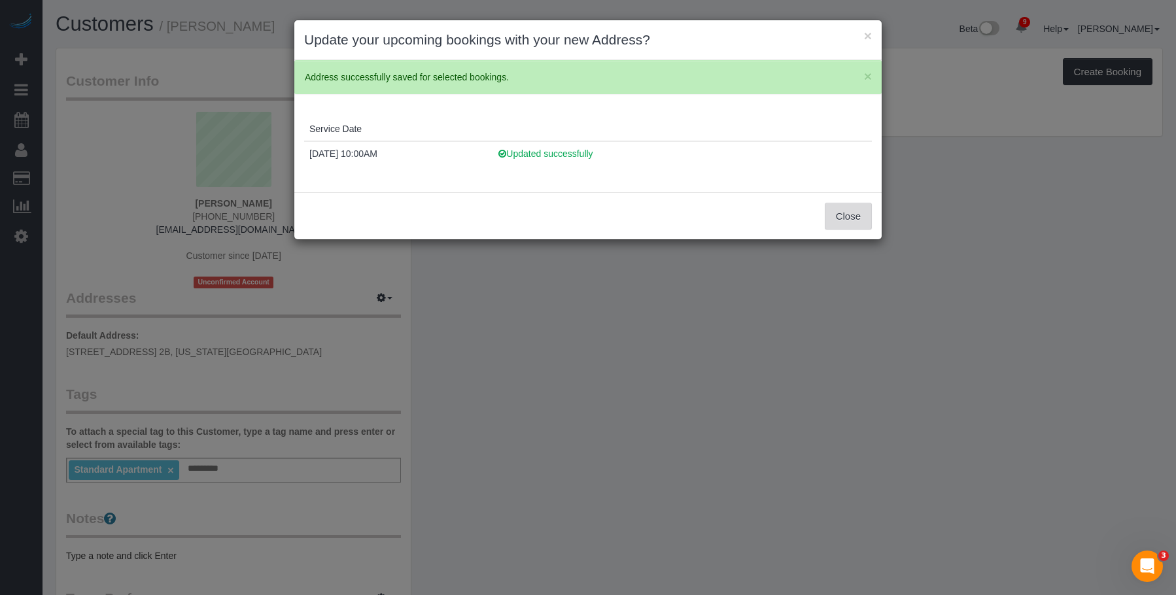
click at [851, 207] on button "Close" at bounding box center [848, 216] width 47 height 27
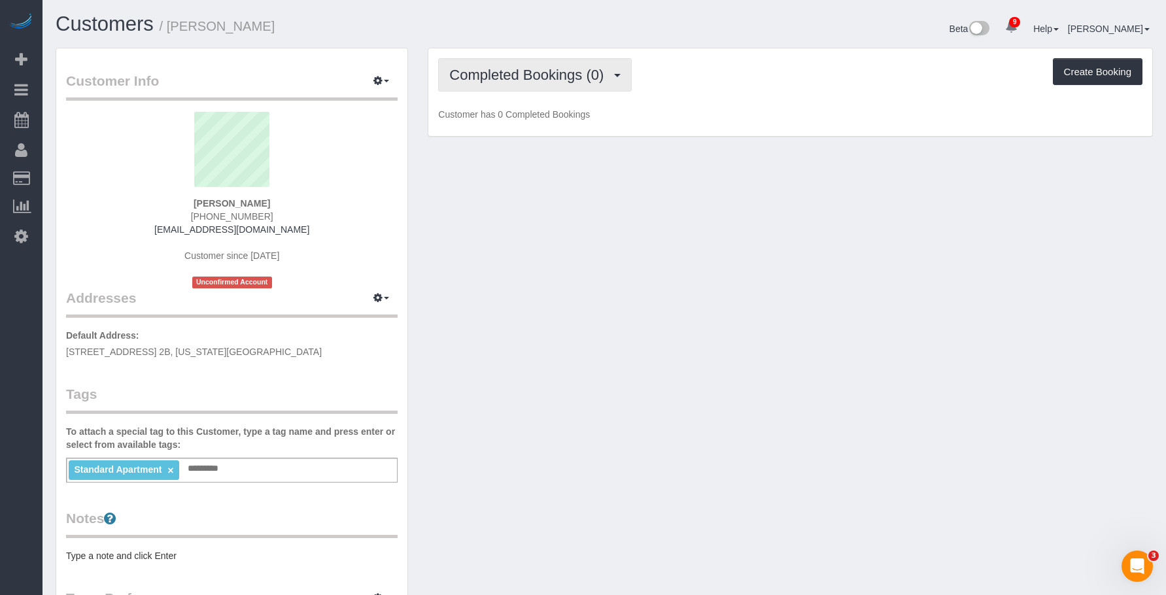
click at [499, 77] on span "Completed Bookings (0)" at bounding box center [529, 75] width 161 height 16
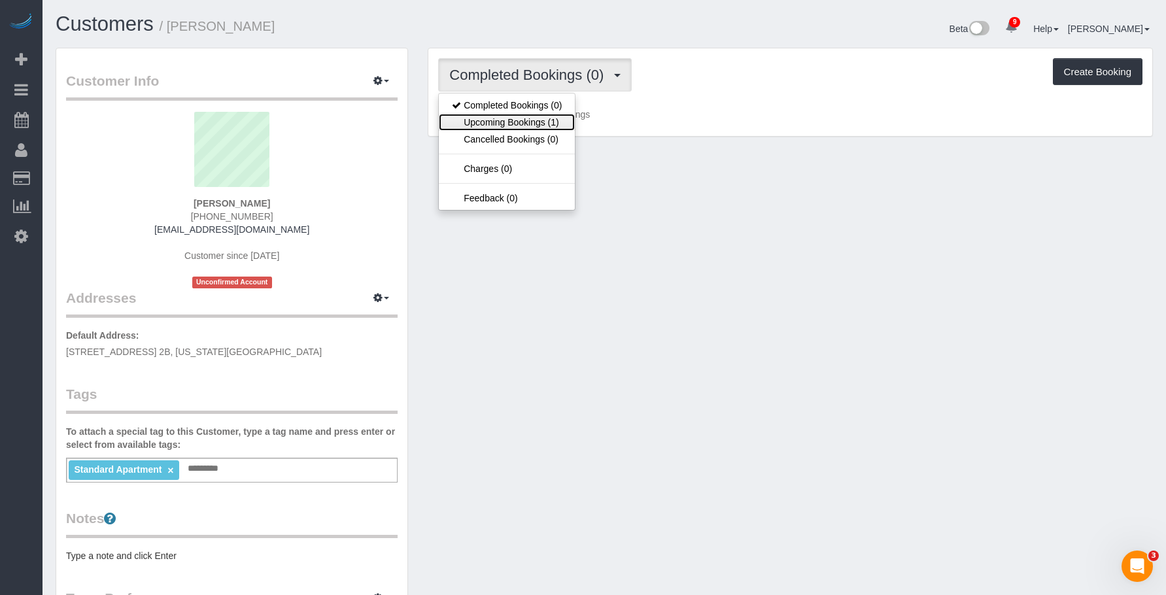
click at [494, 124] on link "Upcoming Bookings (1)" at bounding box center [507, 122] width 136 height 17
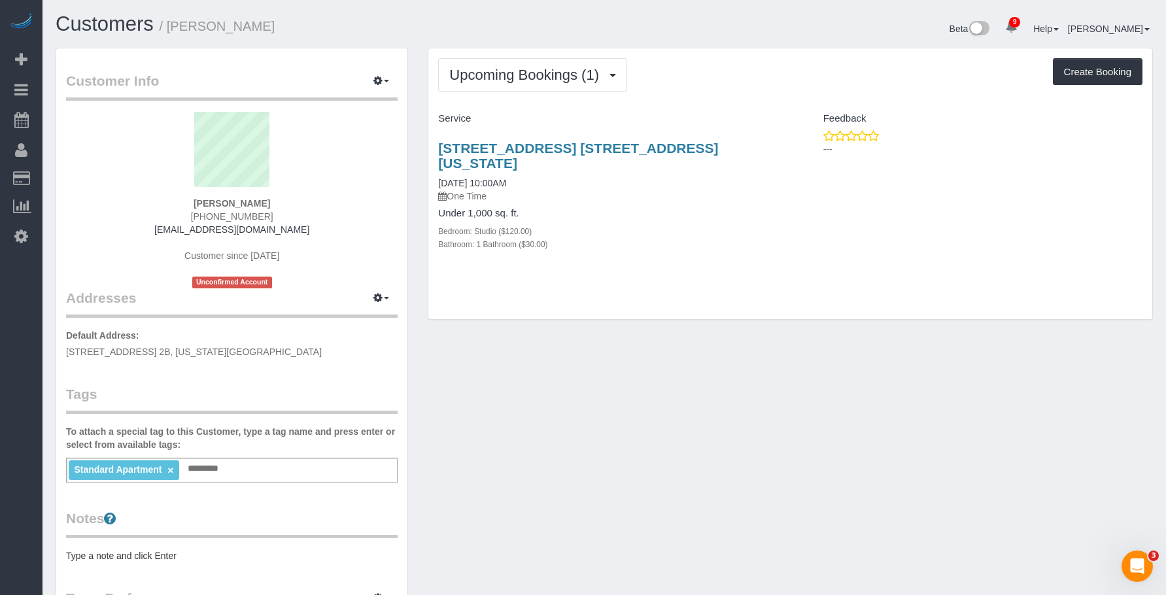
drag, startPoint x: 429, startPoint y: 135, endPoint x: 573, endPoint y: 103, distance: 148.2
click at [768, 133] on div "8 West 75th Street, Apt. 2b, New York, NY 10023 08/16/2025 10:00AM One Time Und…" at bounding box center [609, 202] width 362 height 147
copy link "8 West 75th Street, Apt. 2b, New York, NY 10023"
drag, startPoint x: 201, startPoint y: 209, endPoint x: 294, endPoint y: 211, distance: 92.9
click at [294, 211] on div "Cara Gilbert (646) 462-2361 caracgilbert@gmail.com Customer since 2025 Unconfir…" at bounding box center [232, 200] width 332 height 177
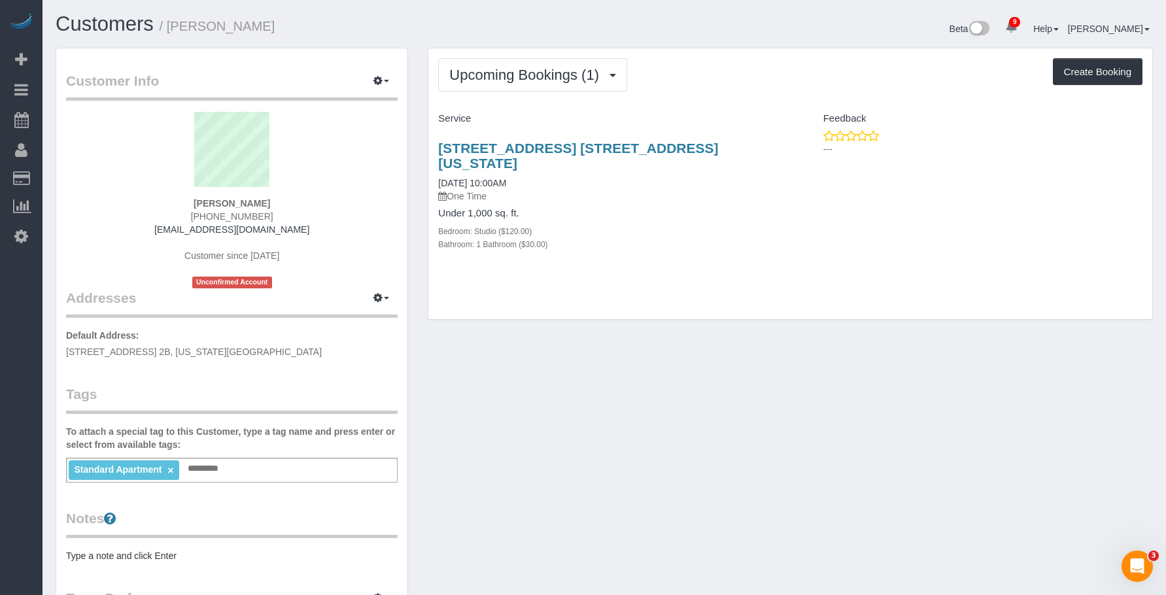
click at [304, 211] on div "Cara Gilbert (646) 462-2361 caracgilbert@gmail.com Customer since 2025 Unconfir…" at bounding box center [232, 200] width 332 height 177
drag, startPoint x: 266, startPoint y: 215, endPoint x: 197, endPoint y: 221, distance: 68.9
click at [197, 221] on div "Cara Gilbert (646) 462-2361 caracgilbert@gmail.com Customer since 2025 Unconfir…" at bounding box center [232, 200] width 332 height 177
copy span "(646) 462-2361"
